Goal: Information Seeking & Learning: Learn about a topic

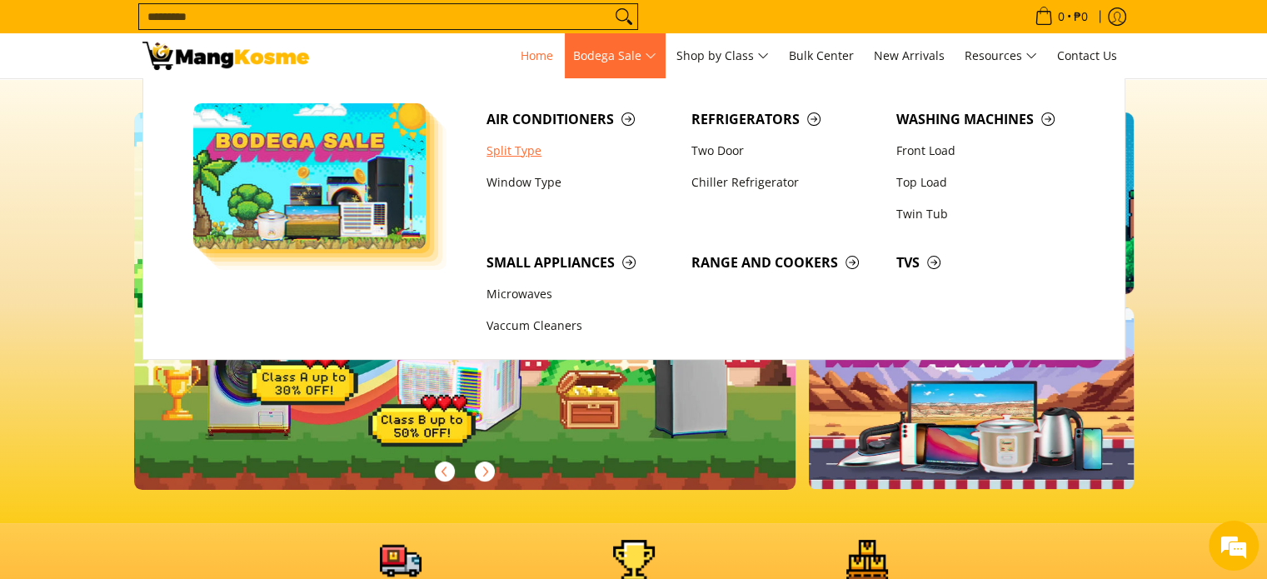
click at [516, 152] on link "Split Type" at bounding box center [580, 151] width 205 height 32
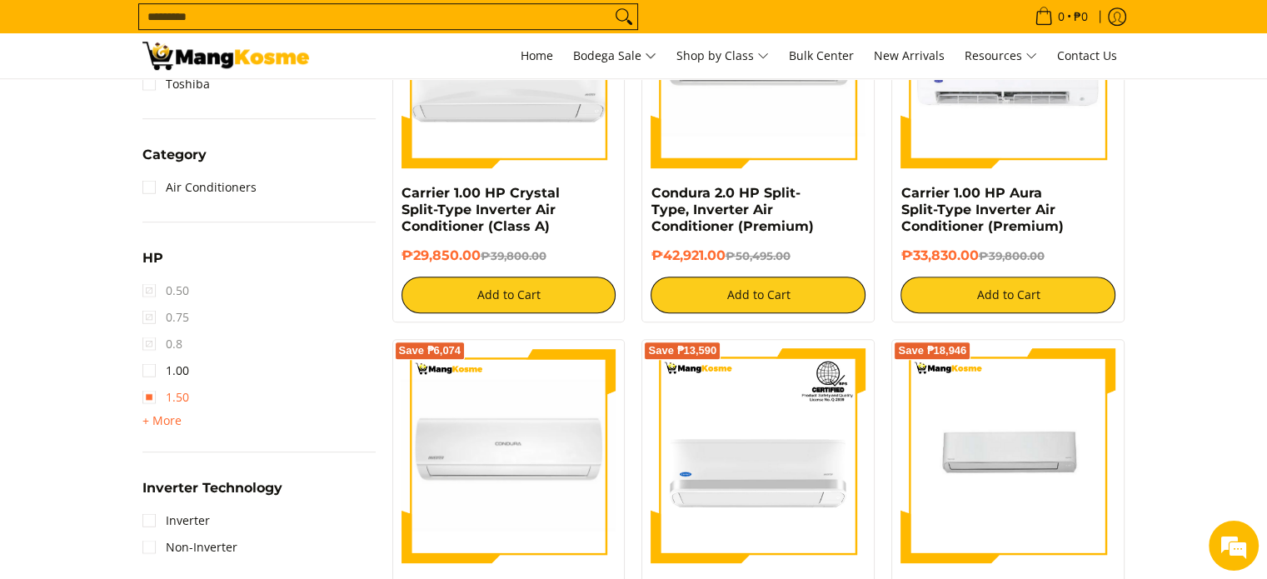
click at [152, 396] on link "1.50" at bounding box center [165, 397] width 47 height 27
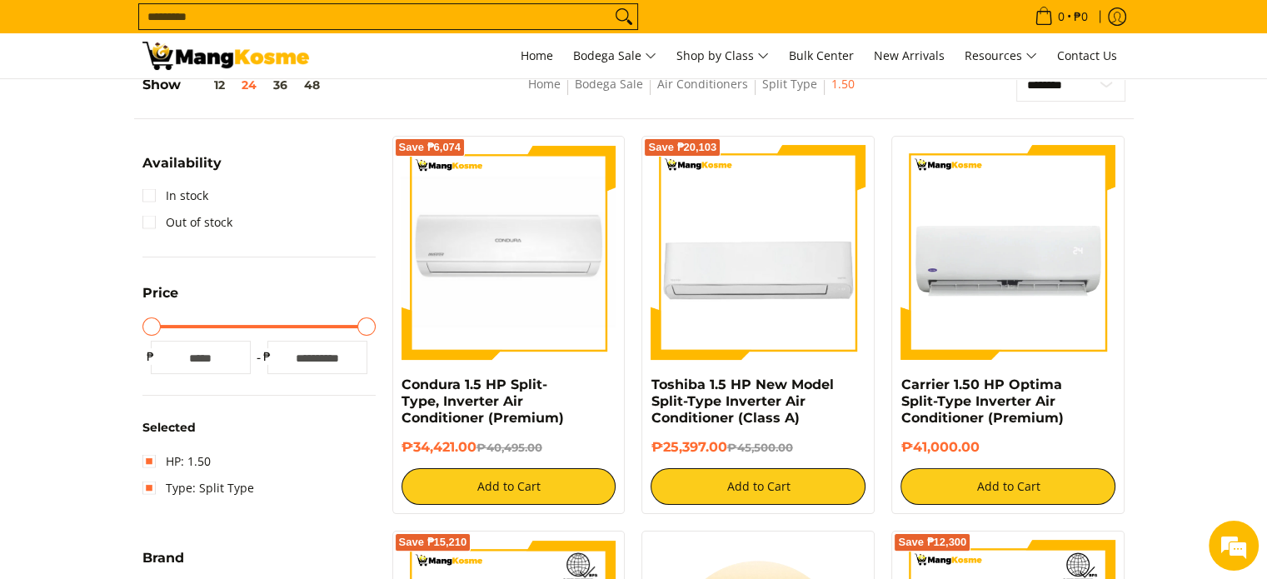
scroll to position [914, 0]
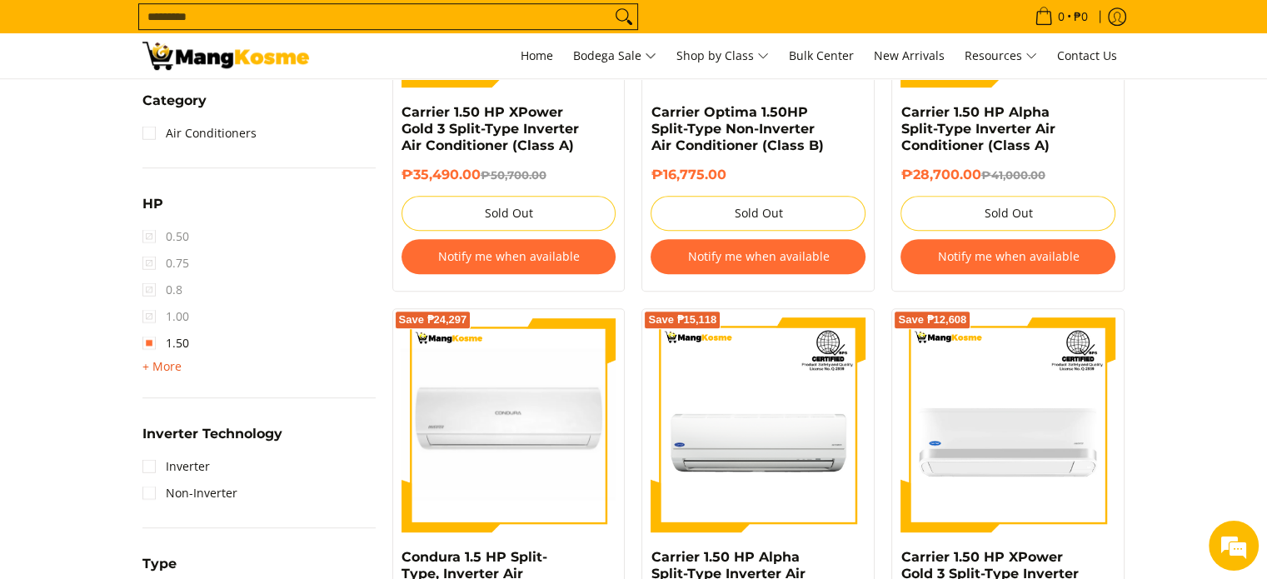
click at [170, 367] on span "+ More" at bounding box center [161, 366] width 39 height 13
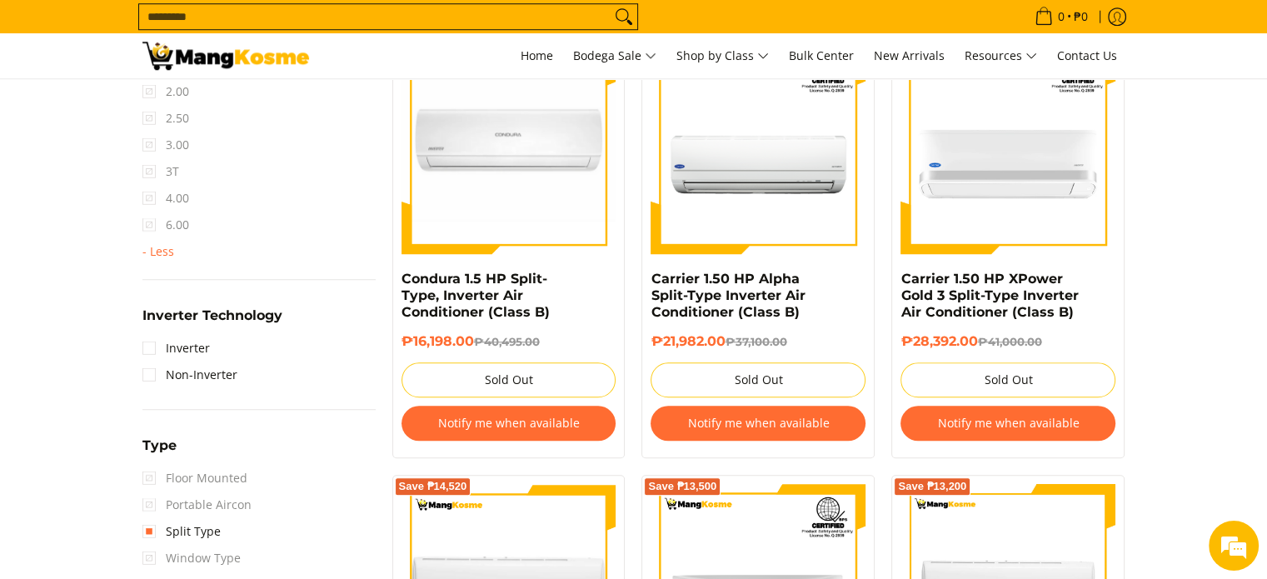
scroll to position [1164, 0]
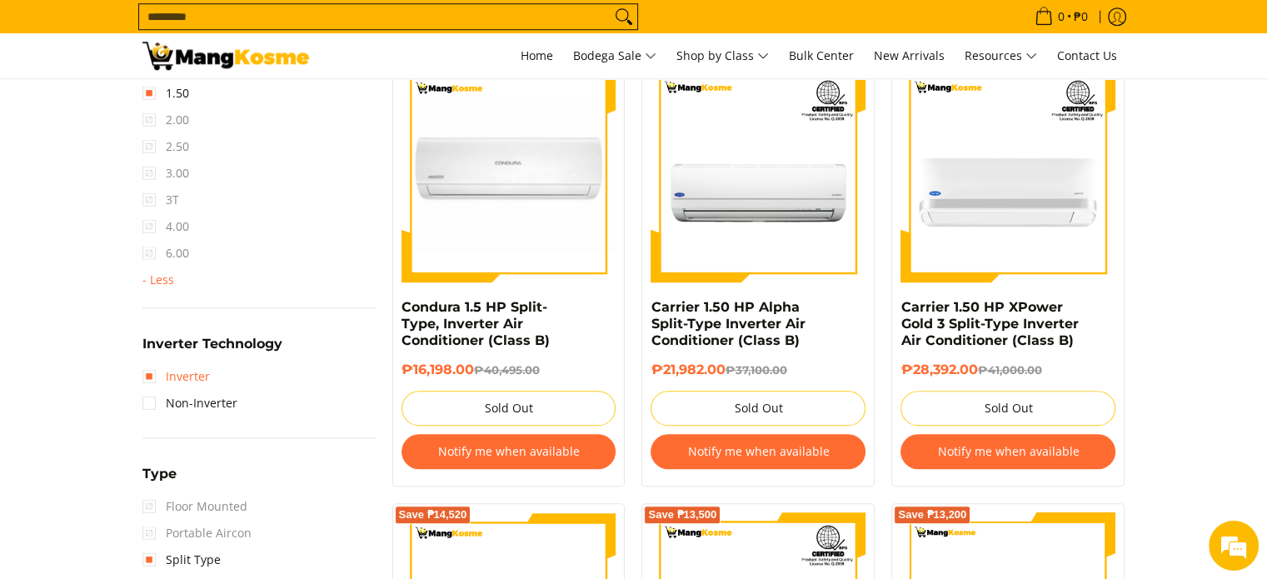
click at [152, 367] on link "Inverter" at bounding box center [175, 376] width 67 height 27
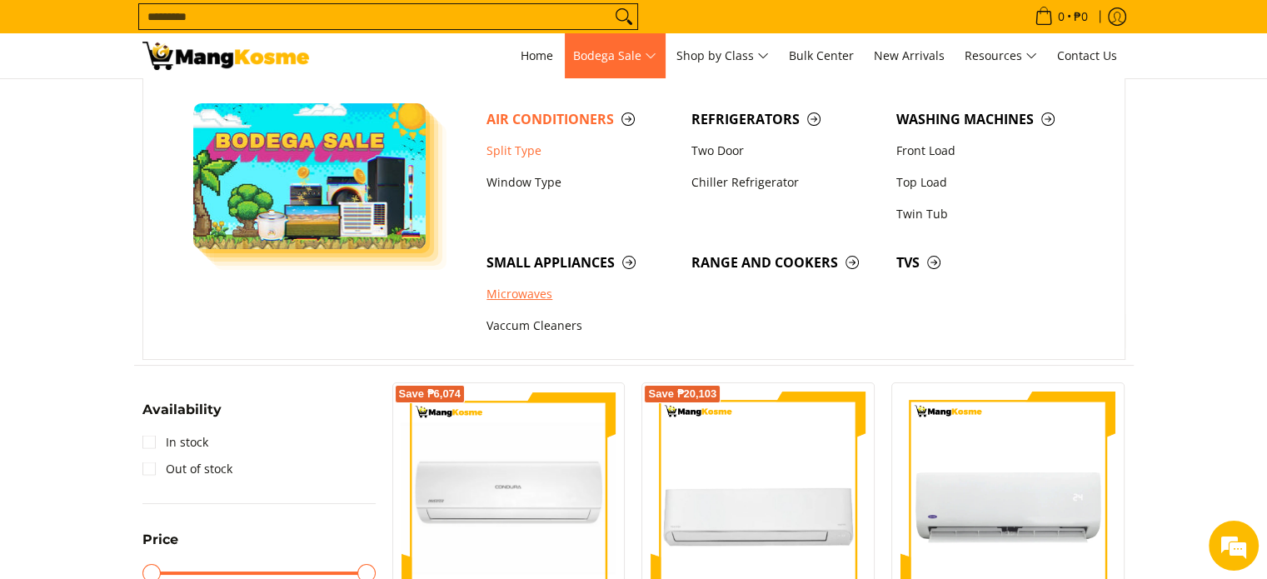
click at [530, 300] on link "Microwaves" at bounding box center [580, 295] width 205 height 32
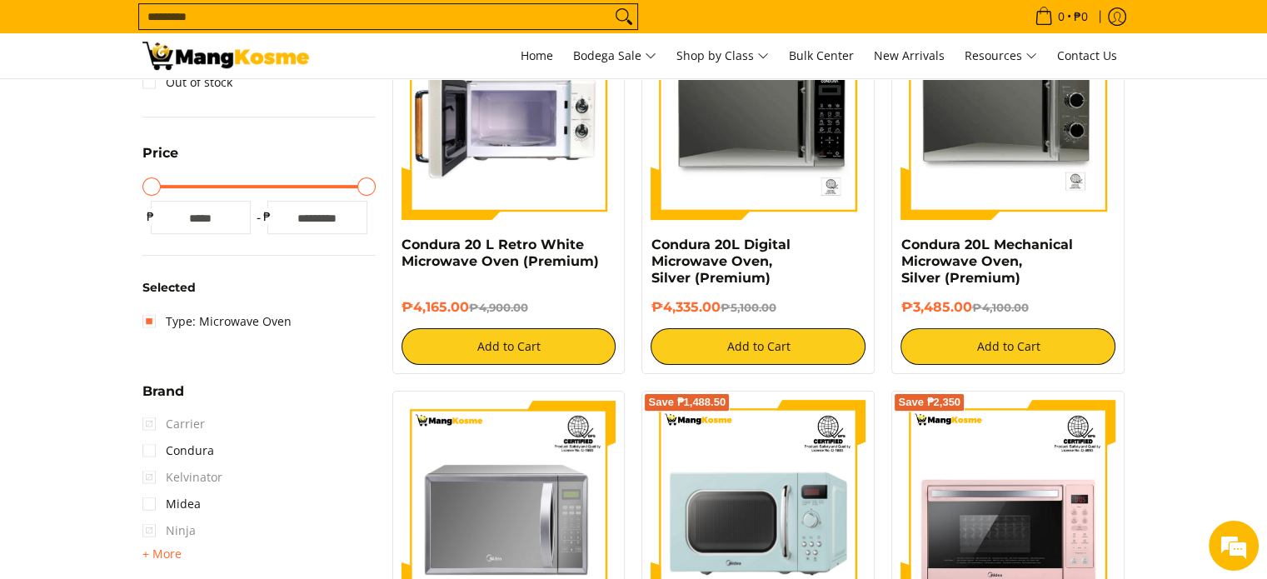
scroll to position [250, 0]
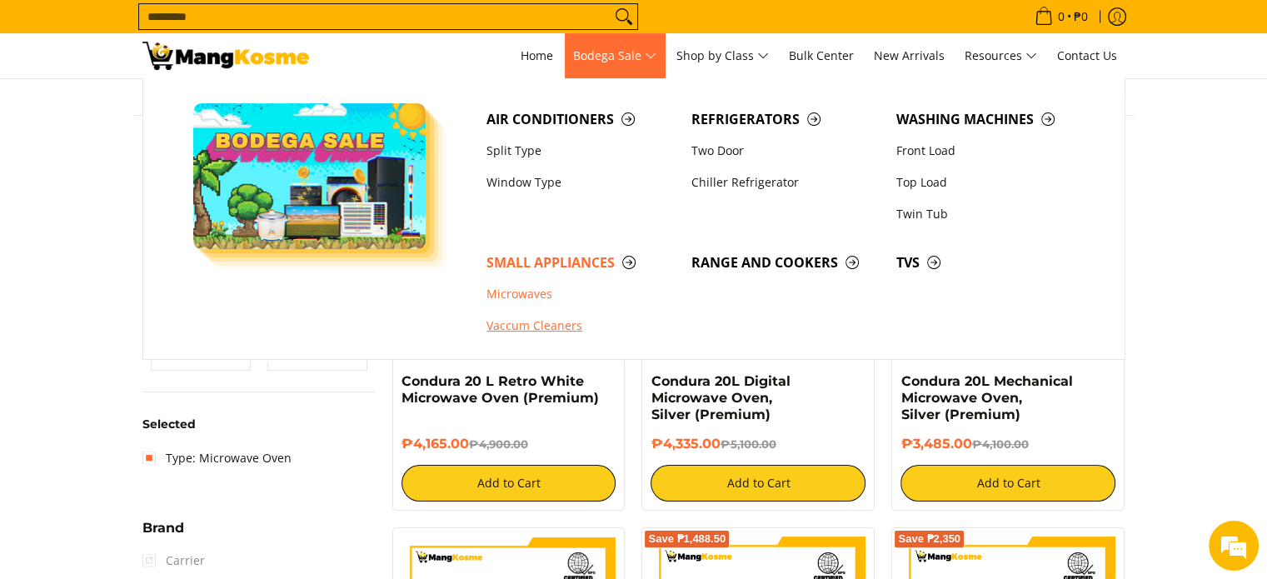
click at [528, 321] on link "Vaccum Cleaners" at bounding box center [580, 327] width 205 height 32
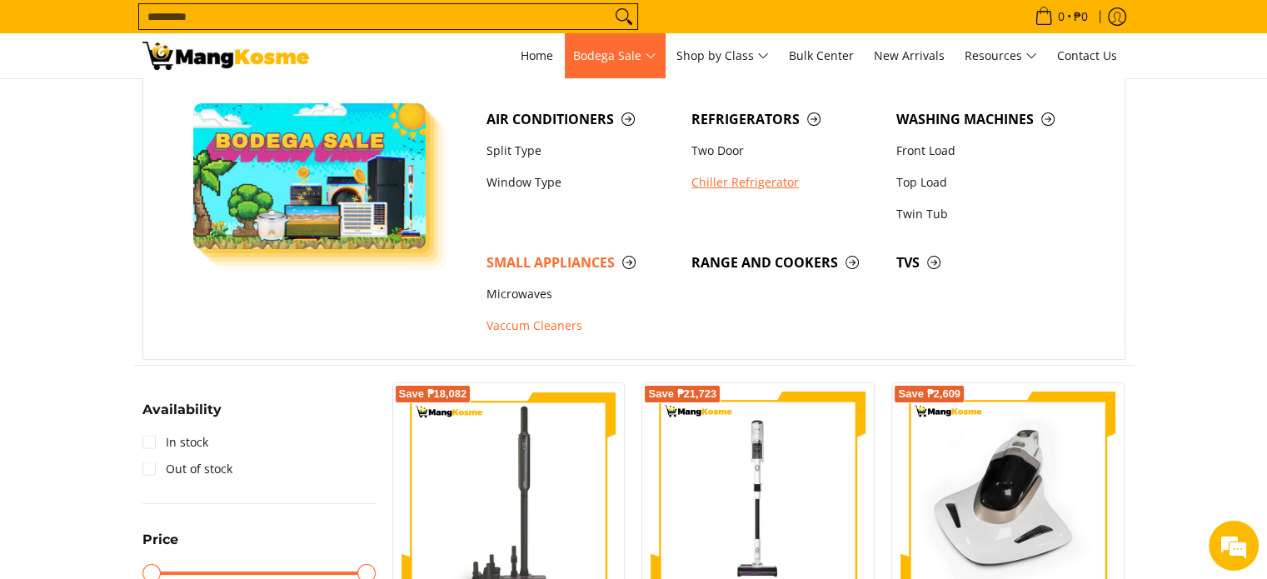
click at [748, 186] on link "Chiller Refrigerator" at bounding box center [785, 183] width 205 height 32
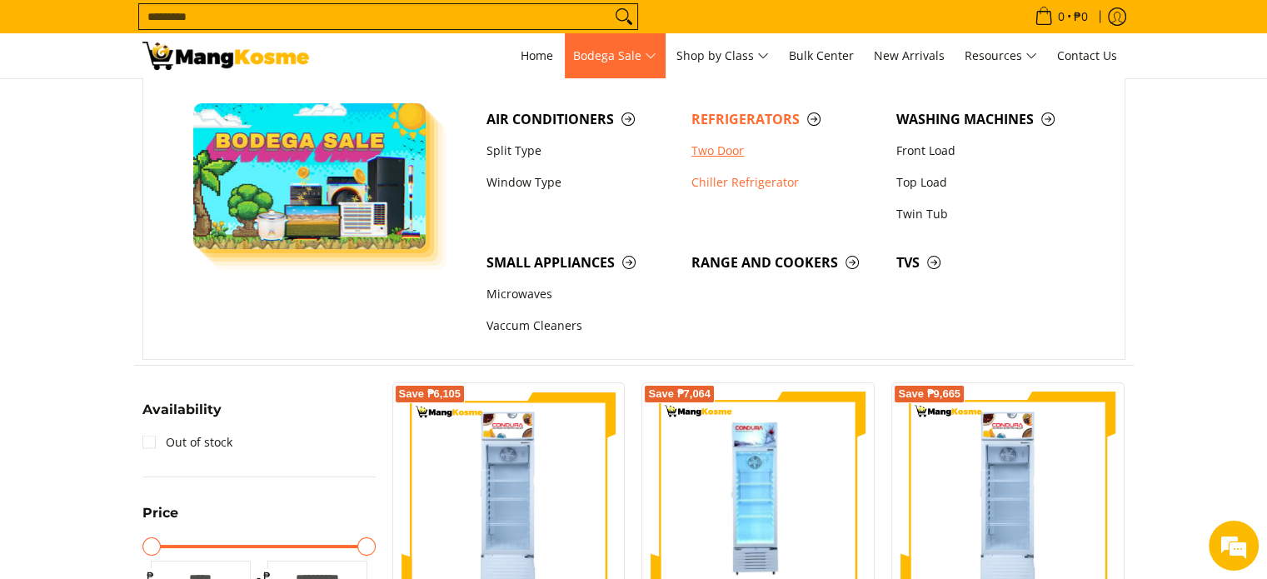
click at [716, 154] on link "Two Door" at bounding box center [785, 151] width 205 height 32
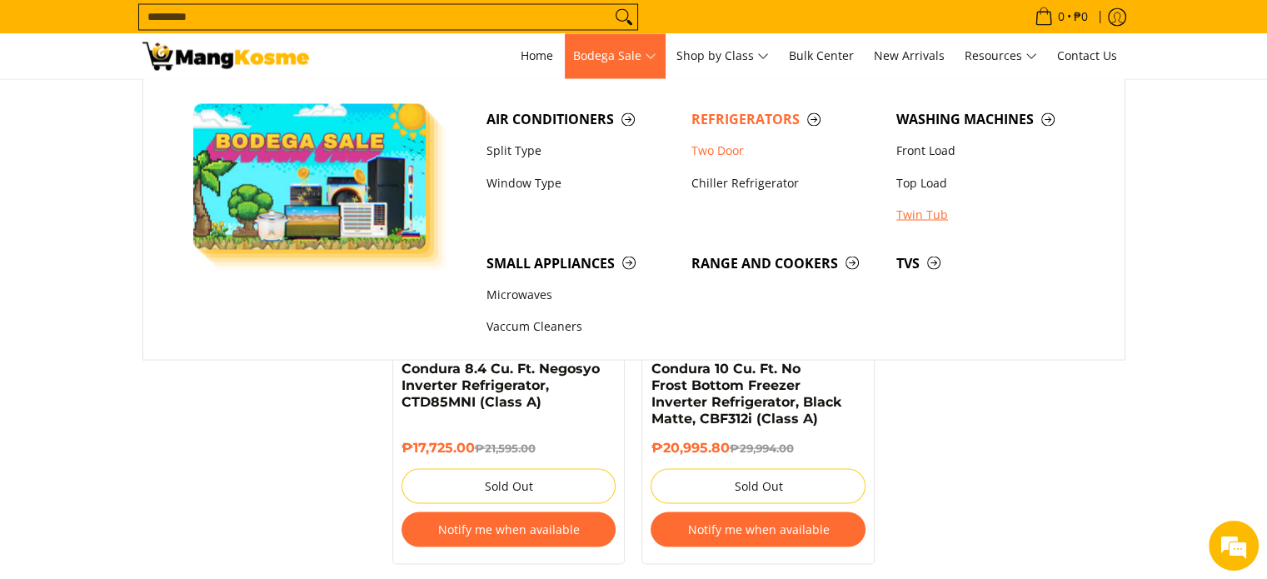
click at [926, 214] on link "Twin Tub" at bounding box center [990, 214] width 205 height 32
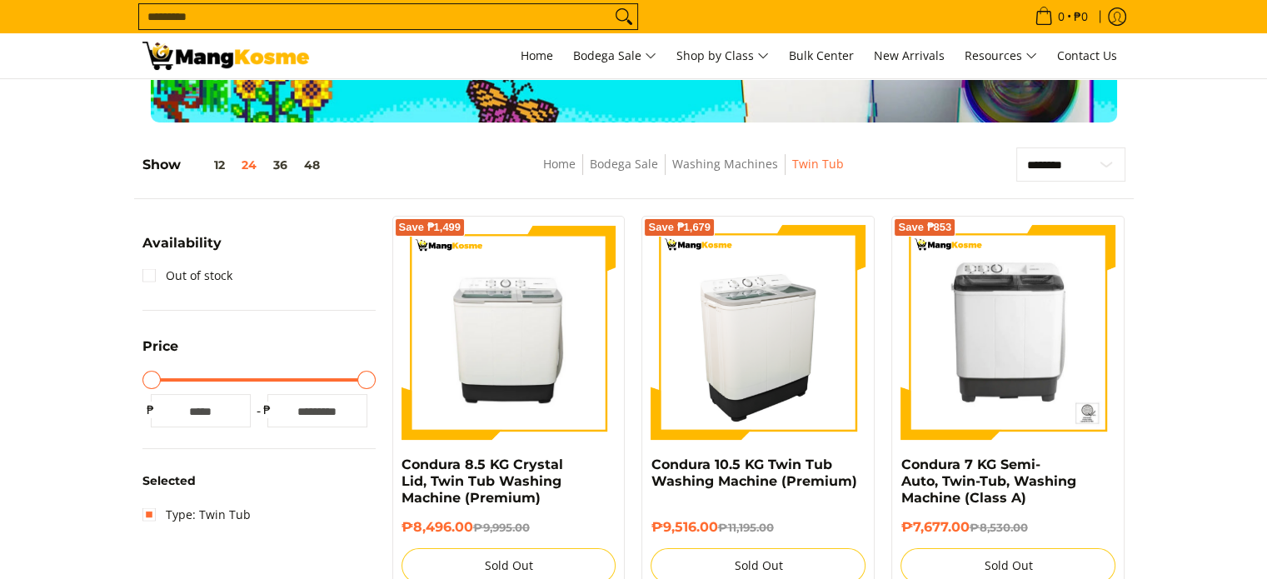
scroll to position [167, 0]
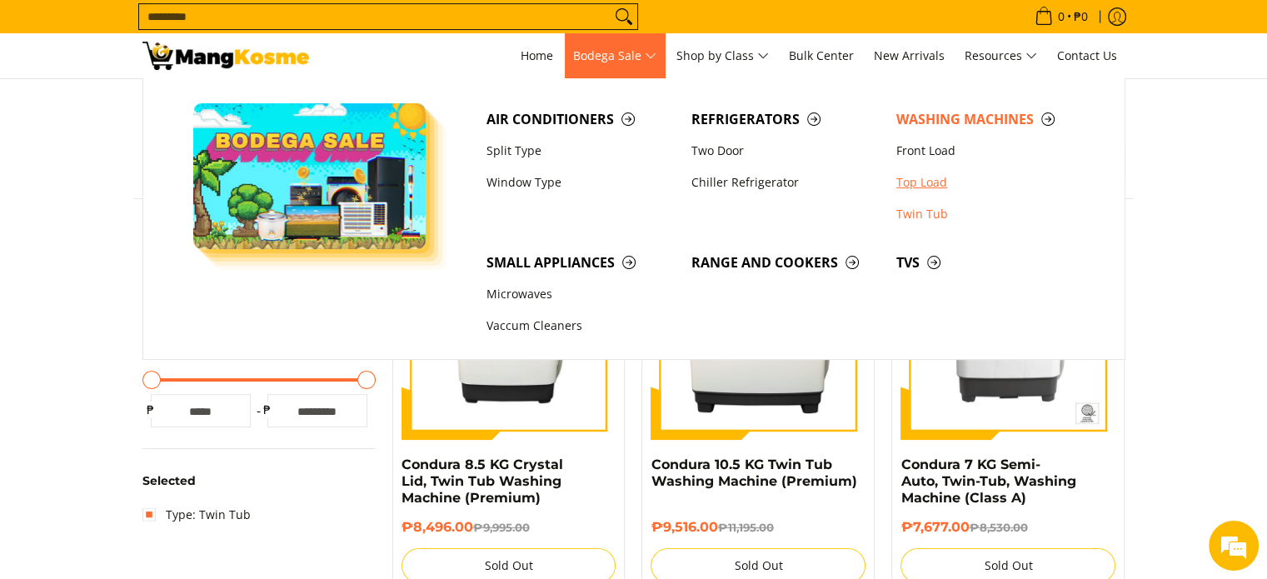
click at [910, 177] on link "Top Load" at bounding box center [990, 183] width 205 height 32
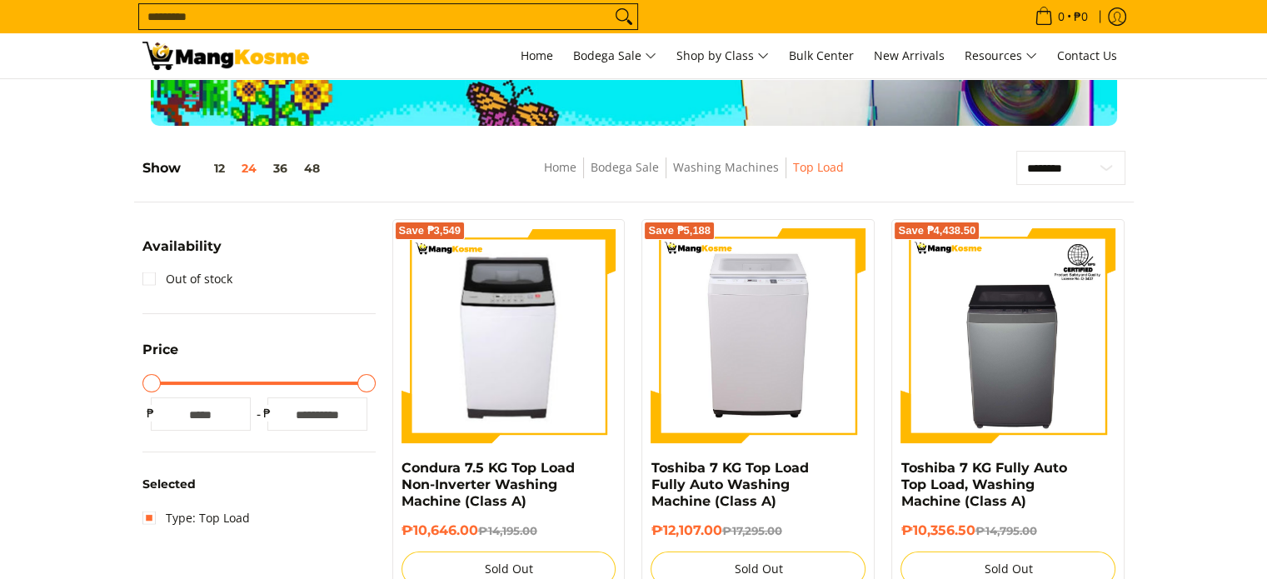
scroll to position [167, 0]
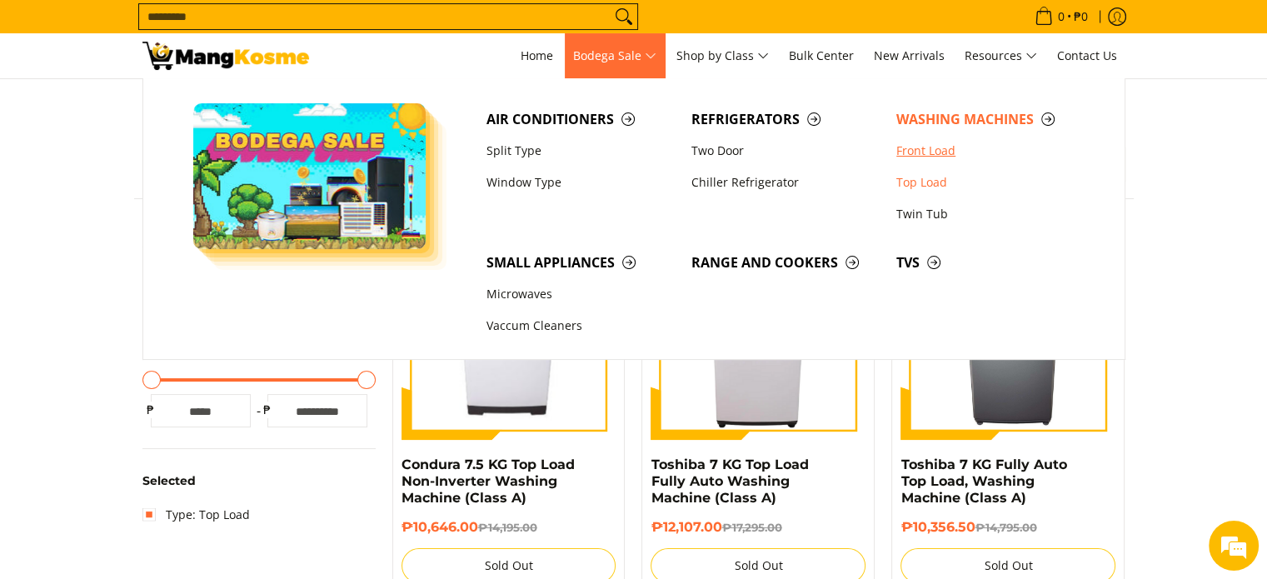
click at [910, 147] on link "Front Load" at bounding box center [990, 151] width 205 height 32
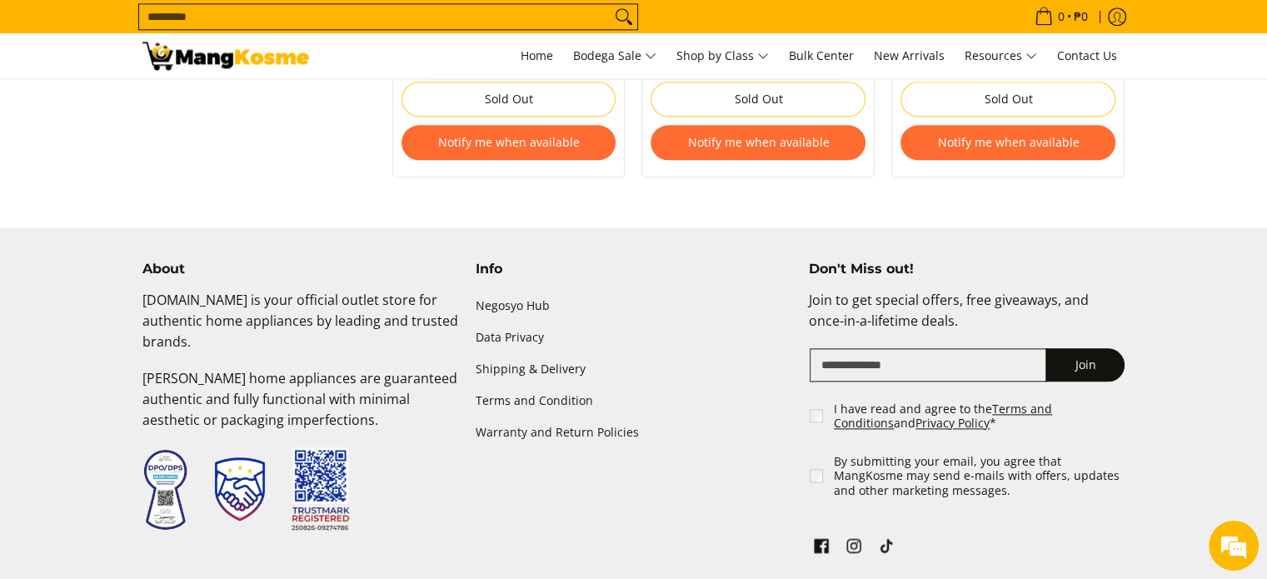
scroll to position [1499, 0]
